Goal: Browse casually

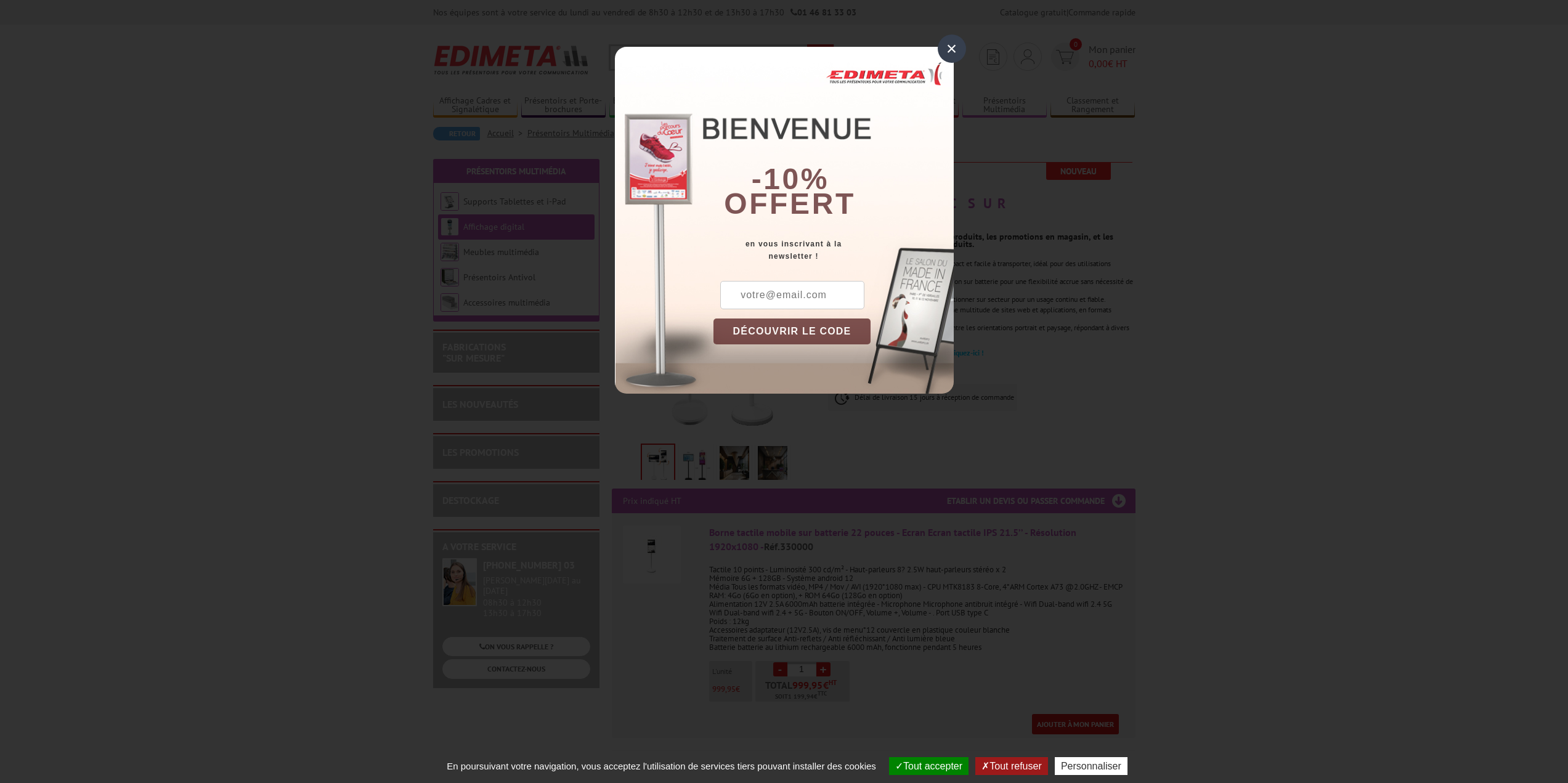
click at [951, 46] on div "×" at bounding box center [952, 48] width 28 height 28
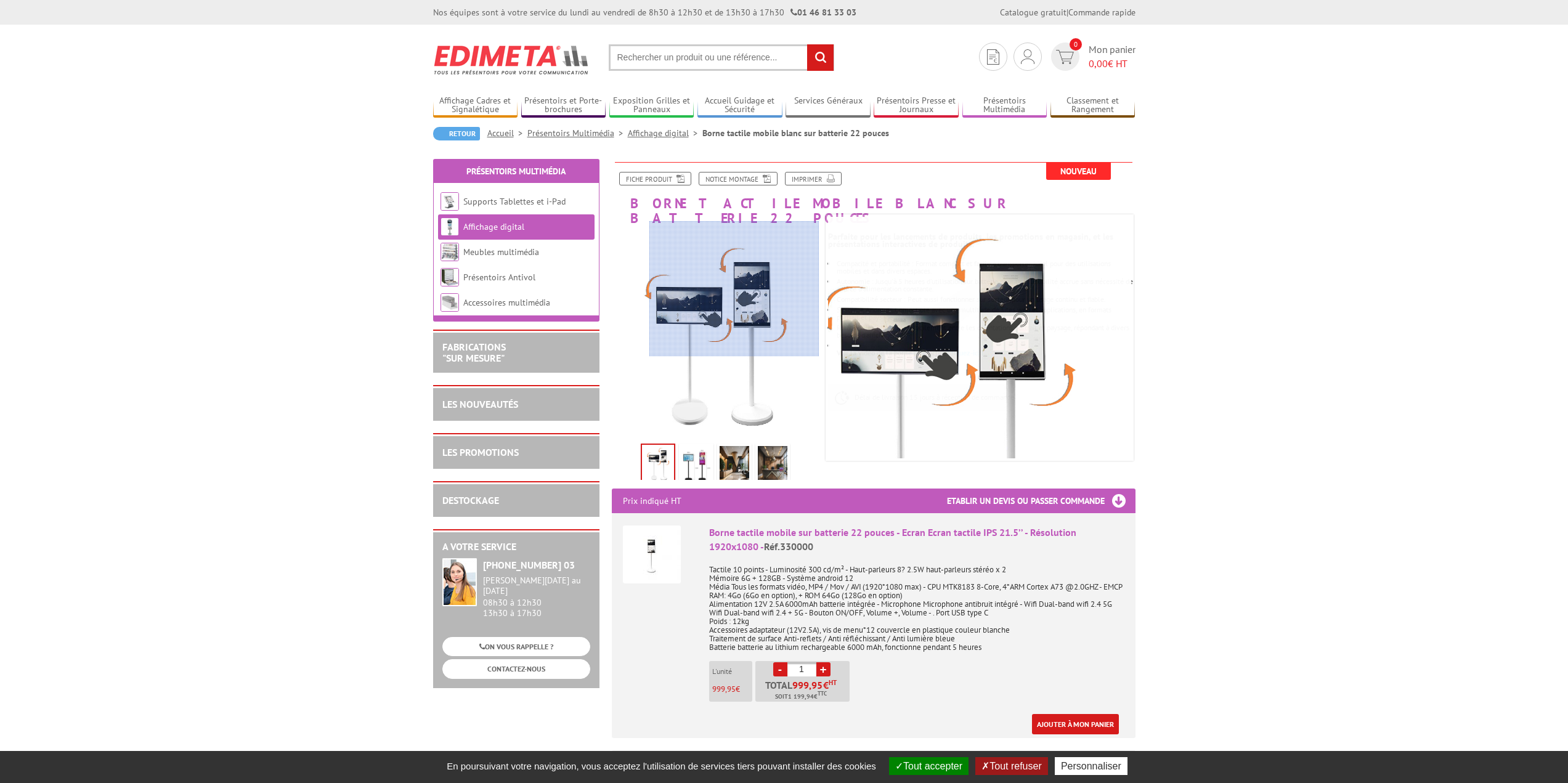
click at [763, 289] on div at bounding box center [734, 289] width 170 height 136
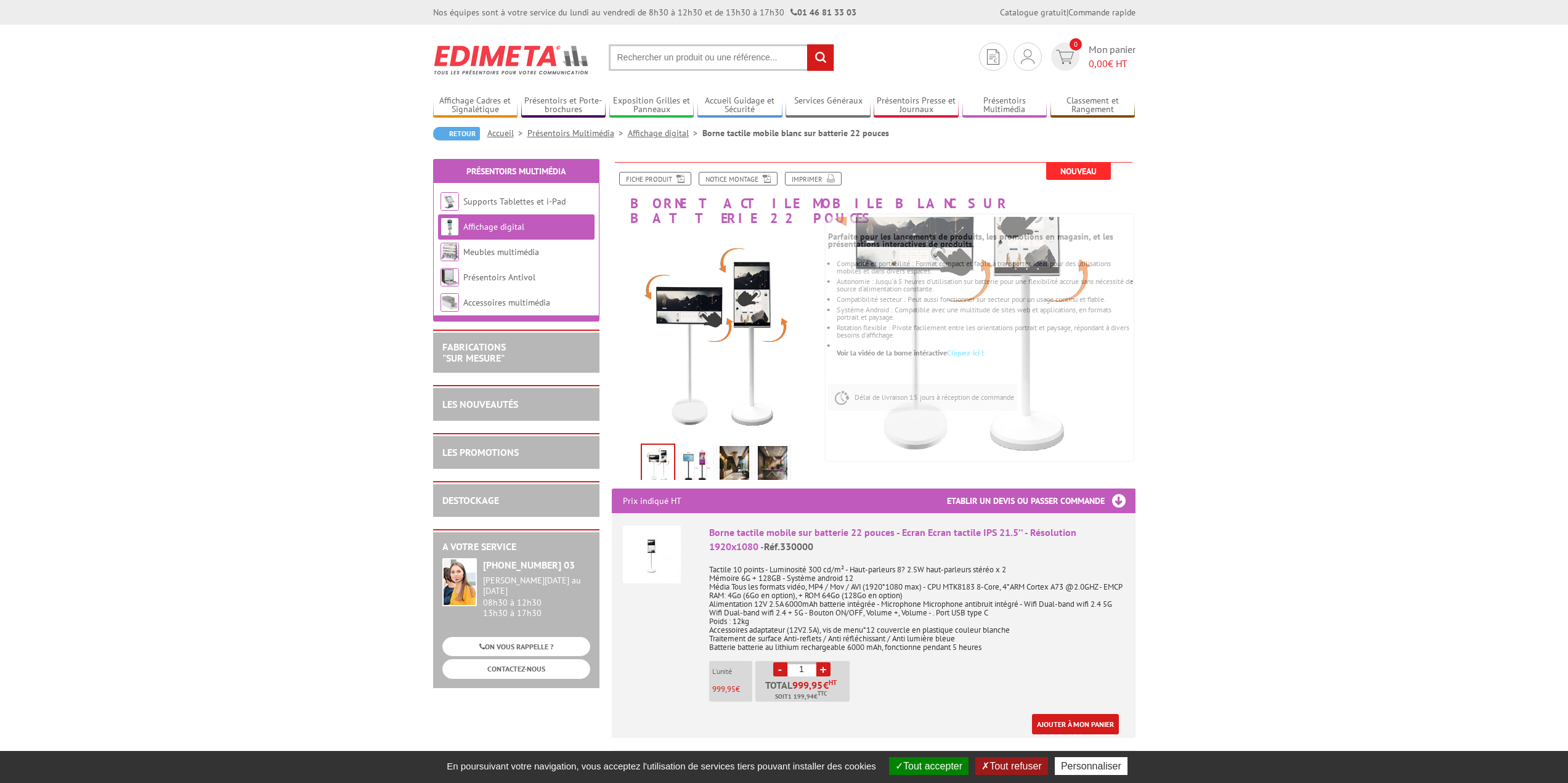
click at [694, 450] on img at bounding box center [696, 465] width 29 height 38
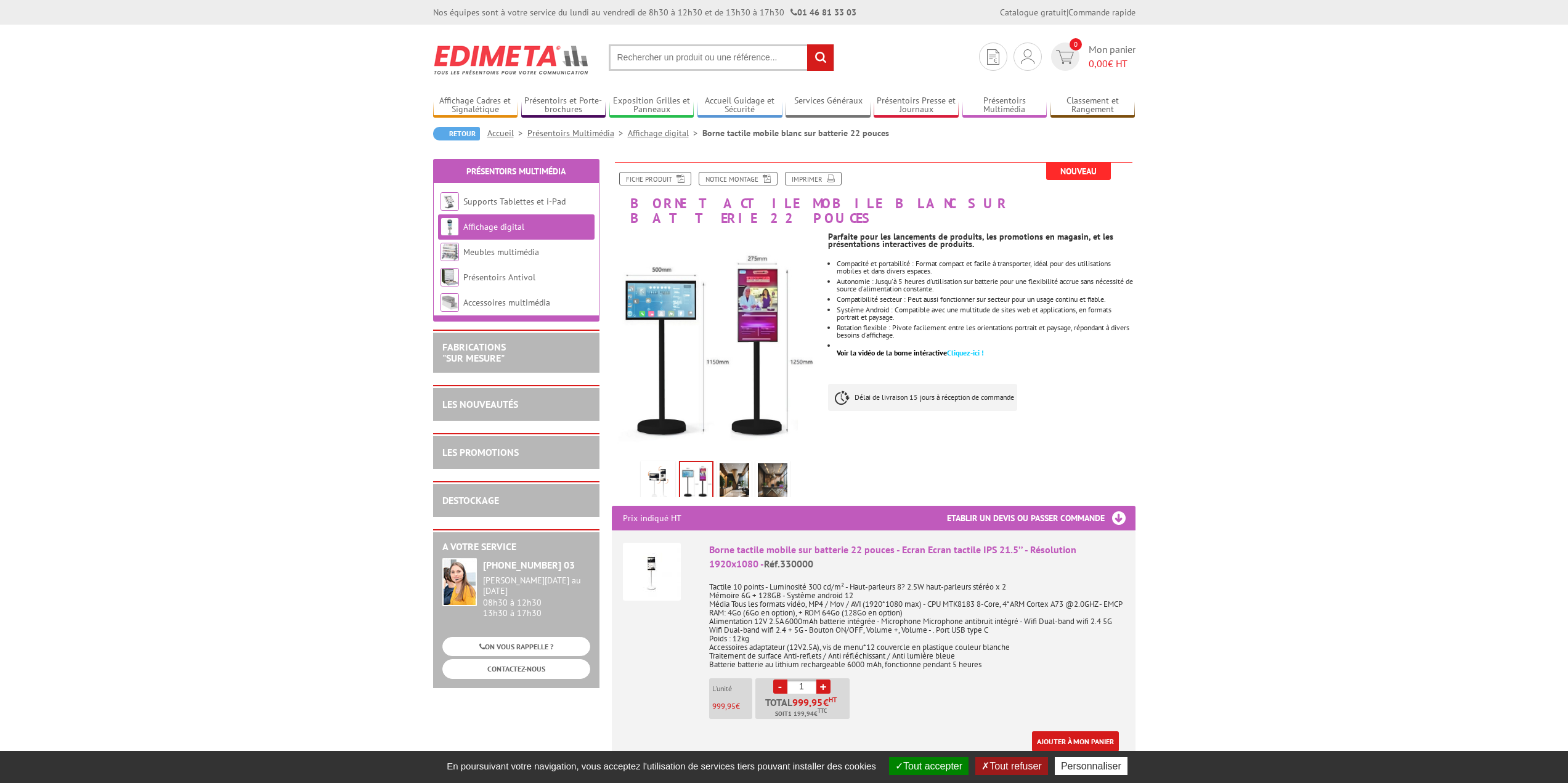
click at [654, 464] on img at bounding box center [658, 483] width 29 height 38
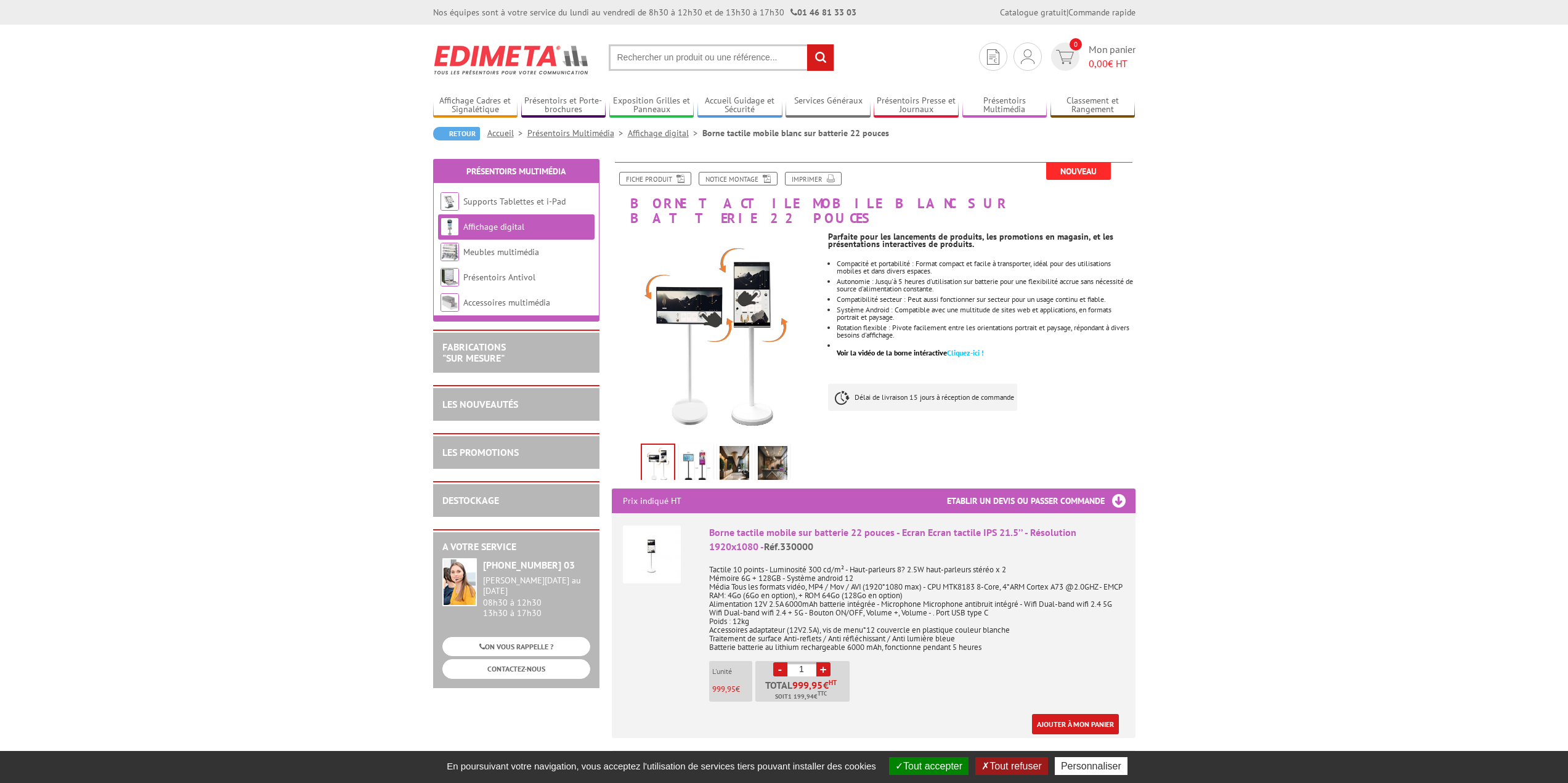
click at [690, 456] on img at bounding box center [696, 465] width 29 height 38
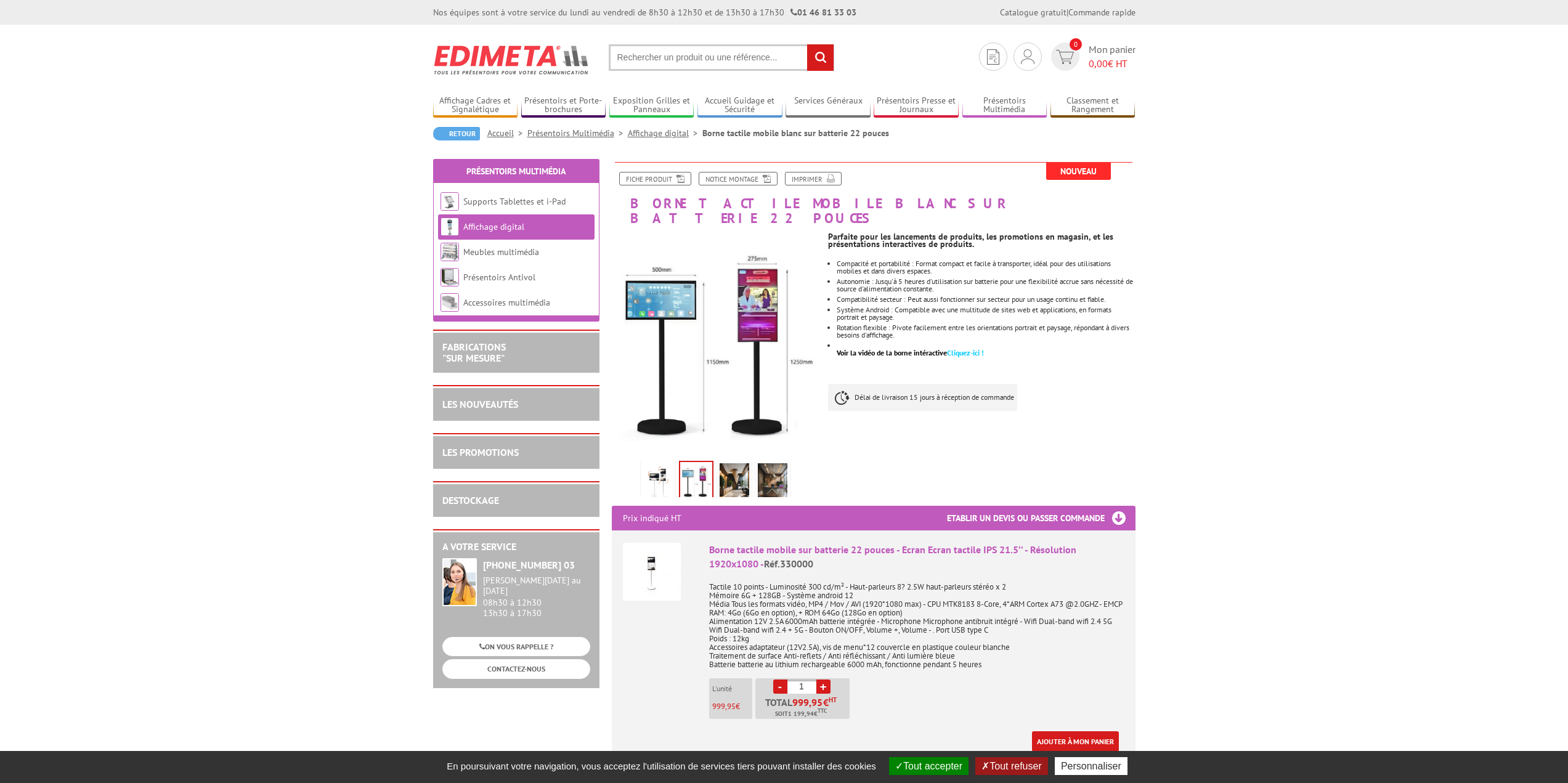
click at [665, 464] on img at bounding box center [658, 483] width 29 height 38
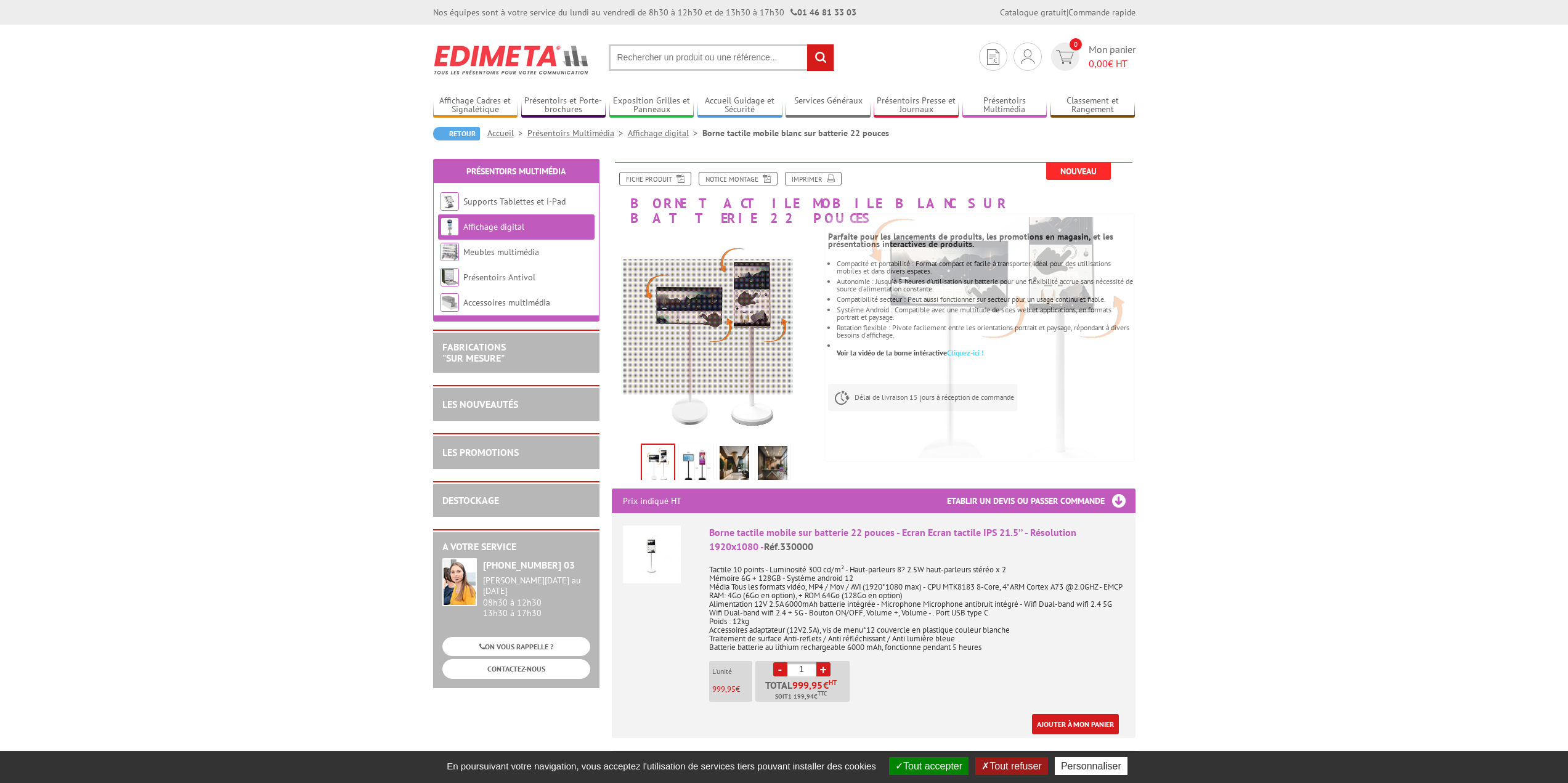
click at [708, 327] on div at bounding box center [708, 327] width 170 height 136
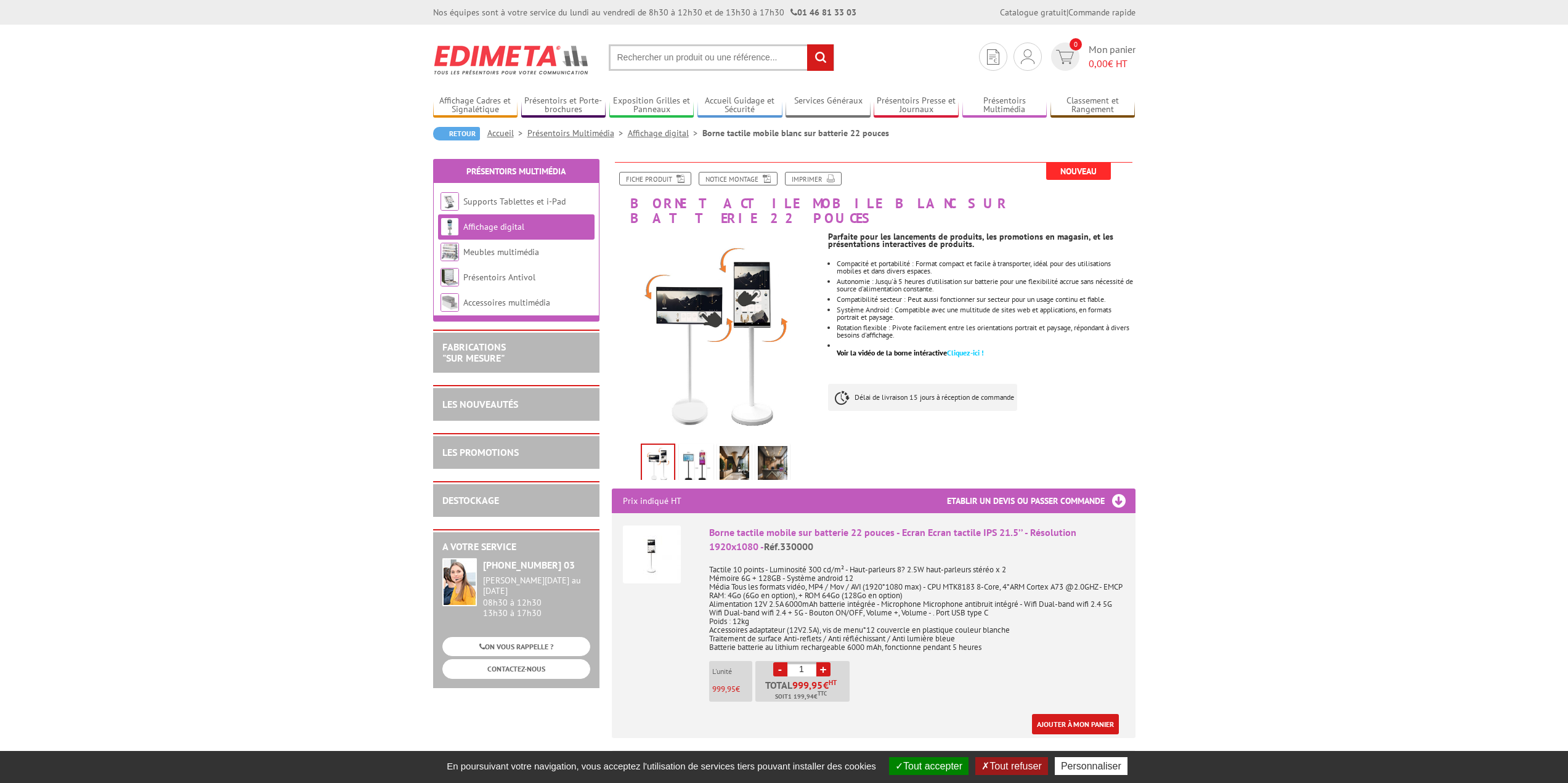
click at [660, 540] on img at bounding box center [651, 554] width 58 height 58
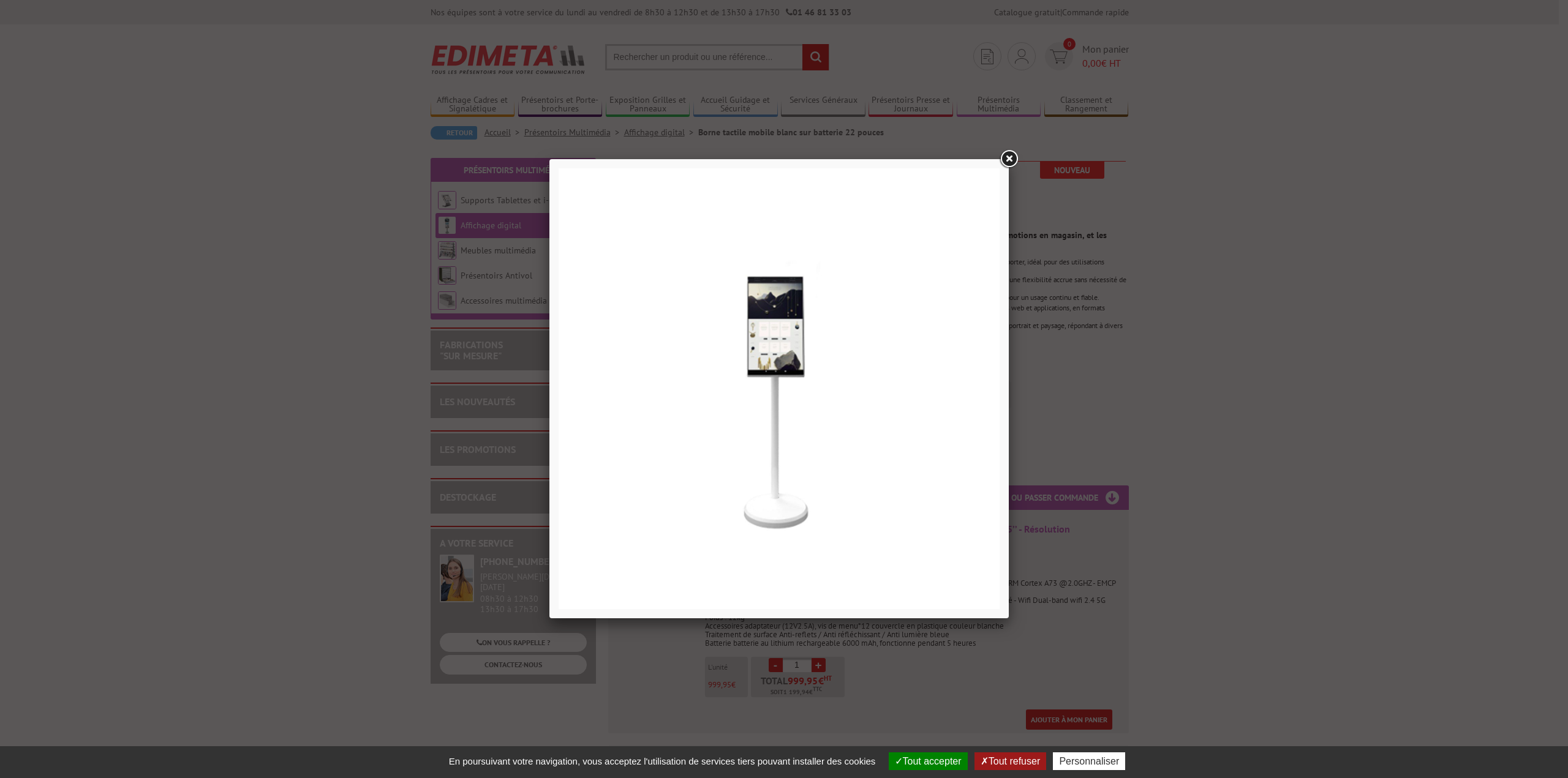
click at [1008, 155] on link at bounding box center [1008, 159] width 22 height 22
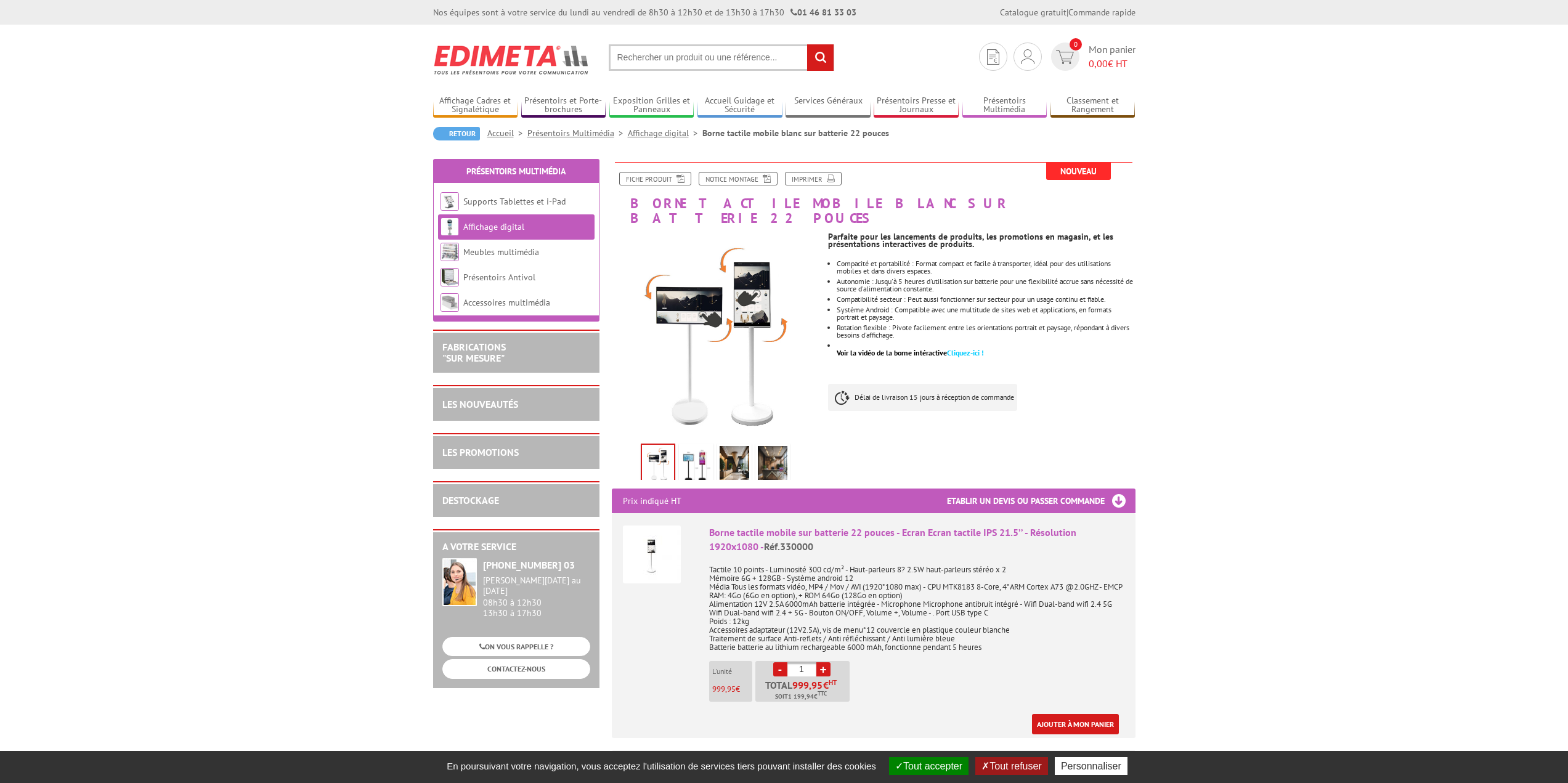
drag, startPoint x: 449, startPoint y: 224, endPoint x: 425, endPoint y: 214, distance: 26.0
